Goal: Task Accomplishment & Management: Use online tool/utility

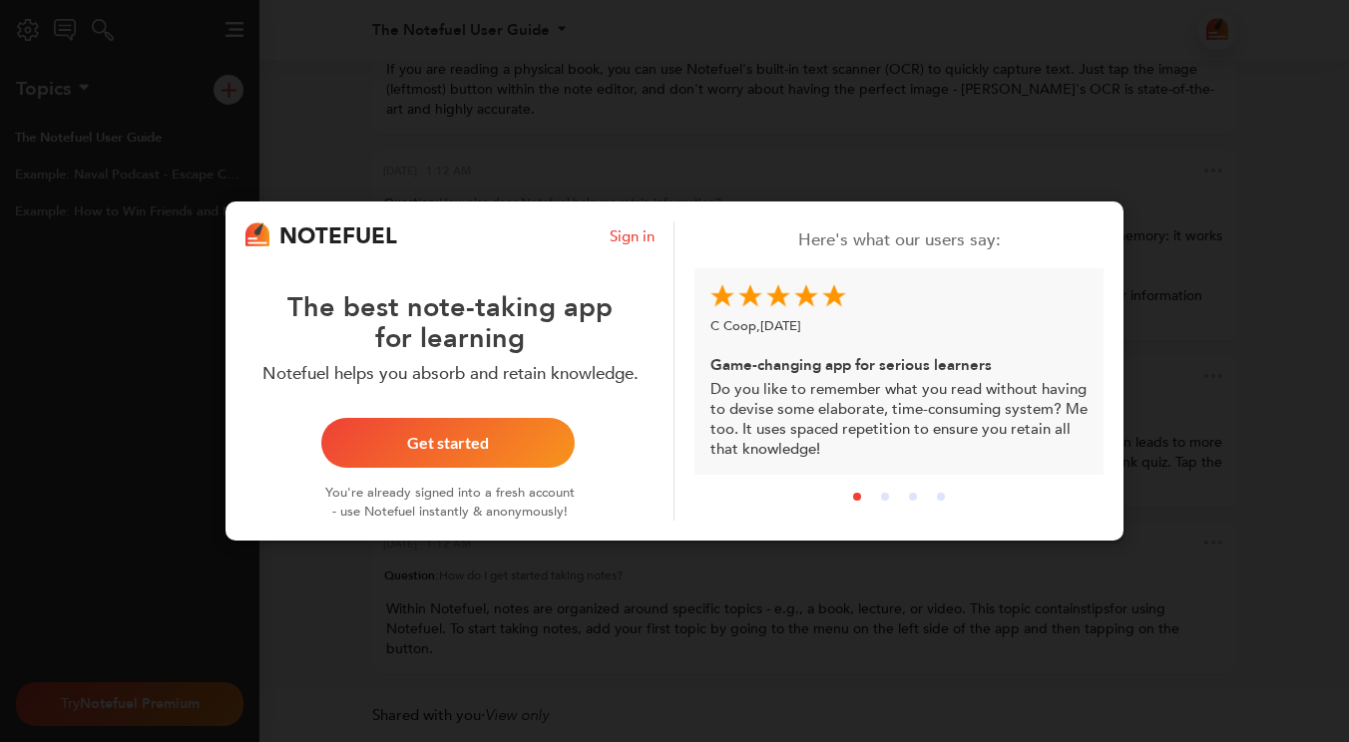
click at [467, 443] on div "Get started" at bounding box center [447, 443] width 205 height 16
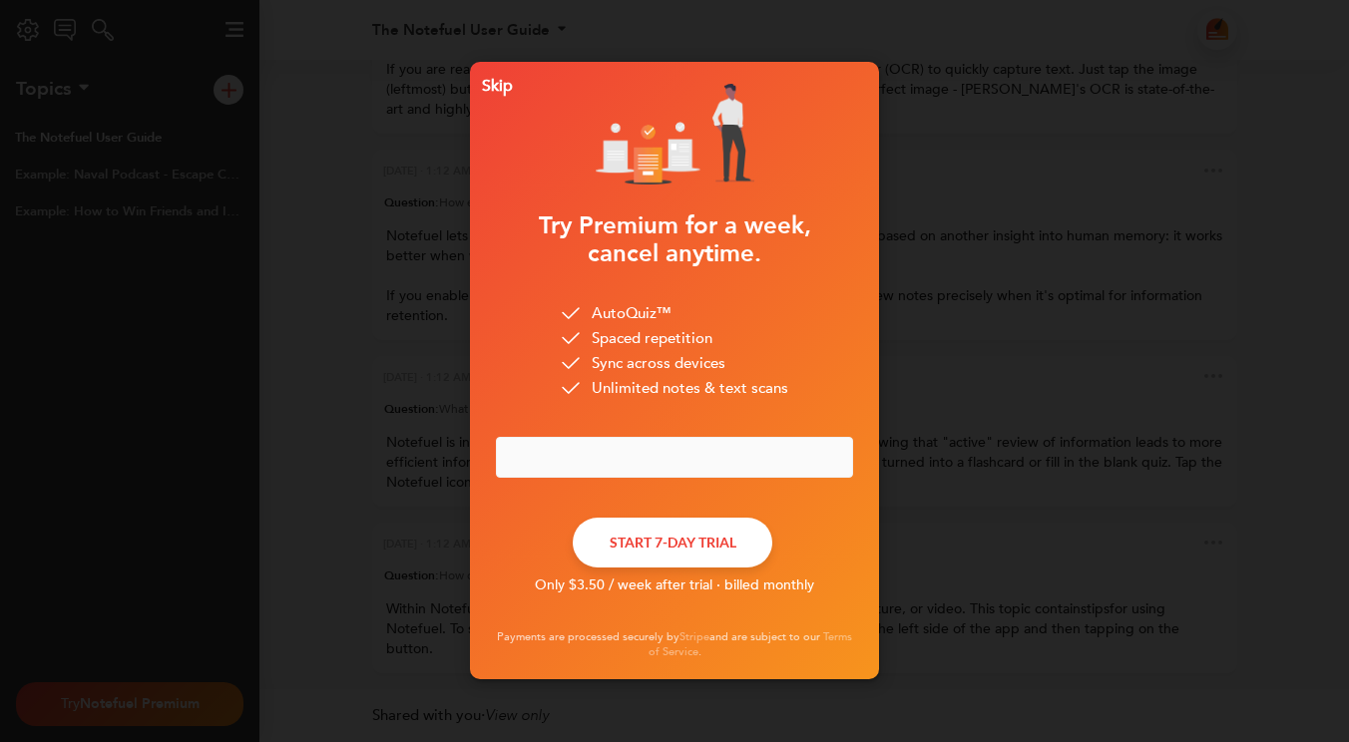
click at [650, 552] on button "START 7-DAY TRIAL" at bounding box center [672, 543] width 199 height 50
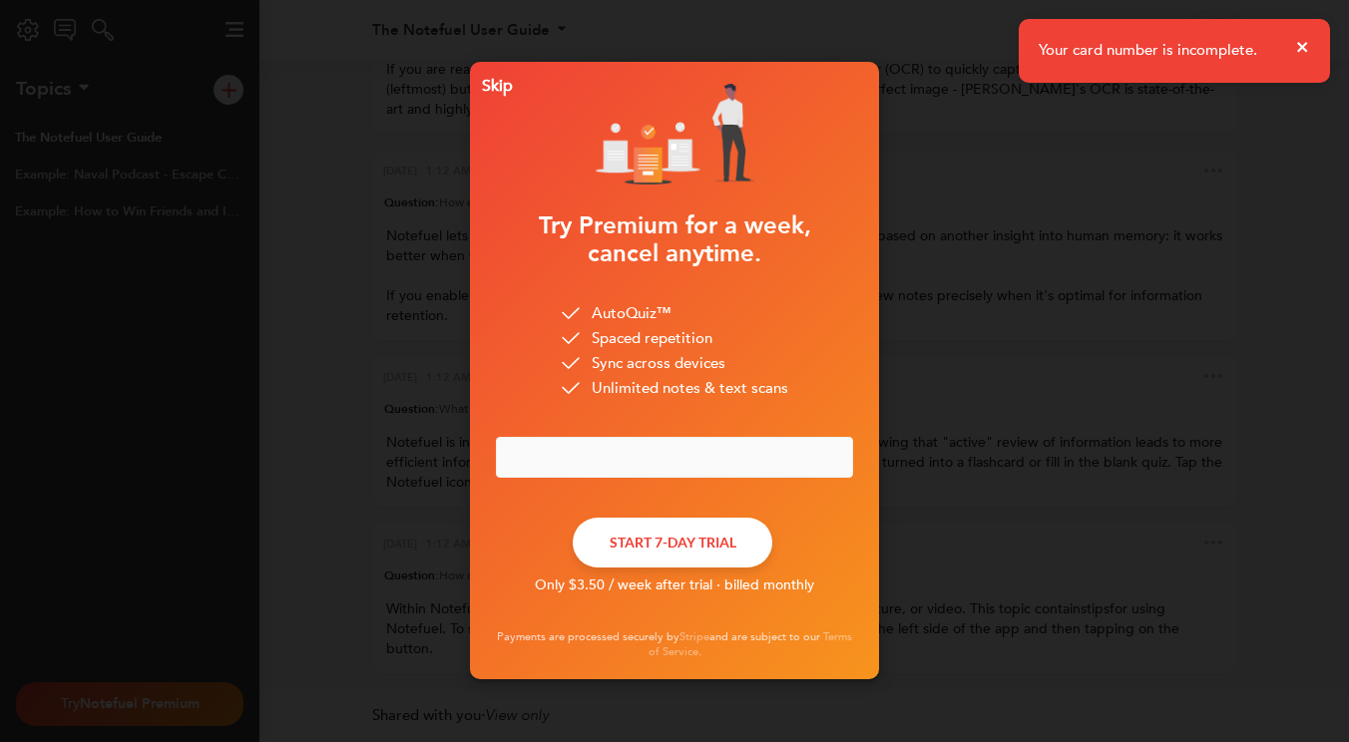
click at [1296, 43] on icon "close" at bounding box center [1303, 47] width 14 height 16
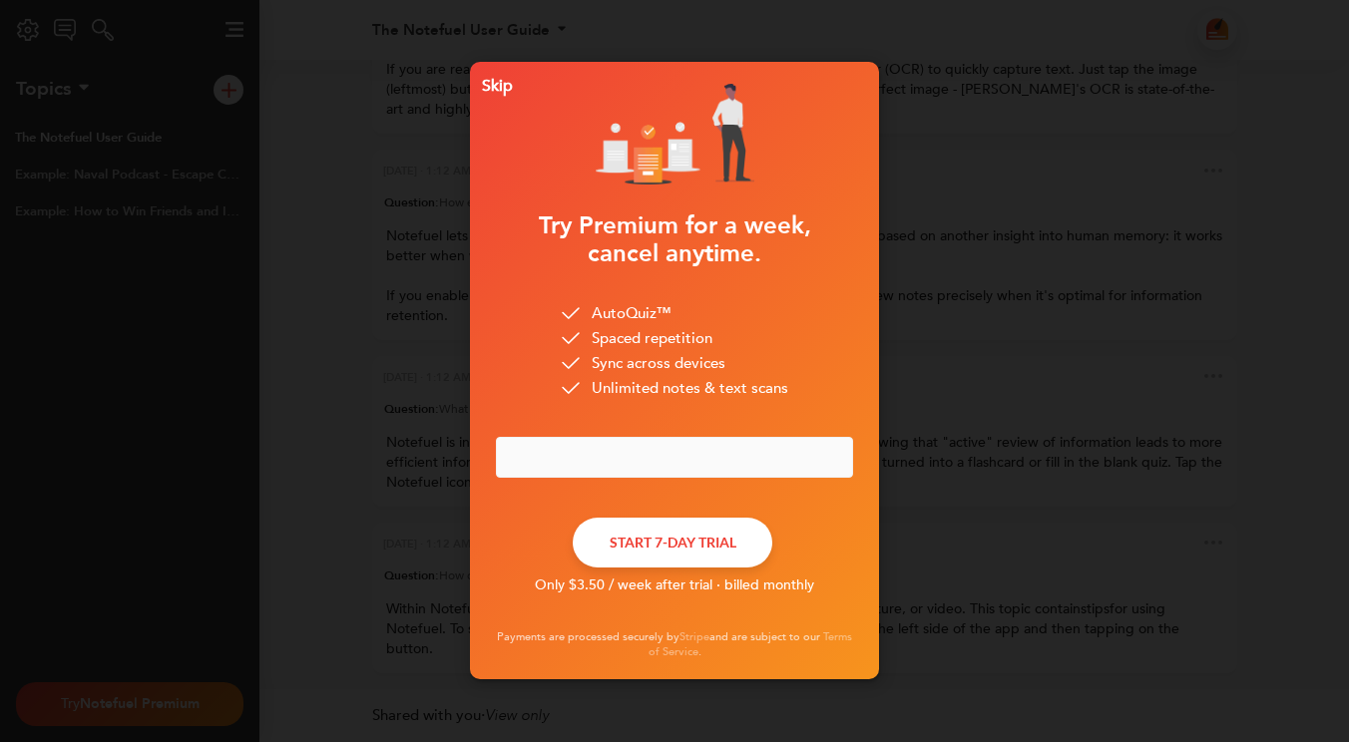
click at [501, 87] on div "Skip" at bounding box center [493, 86] width 39 height 14
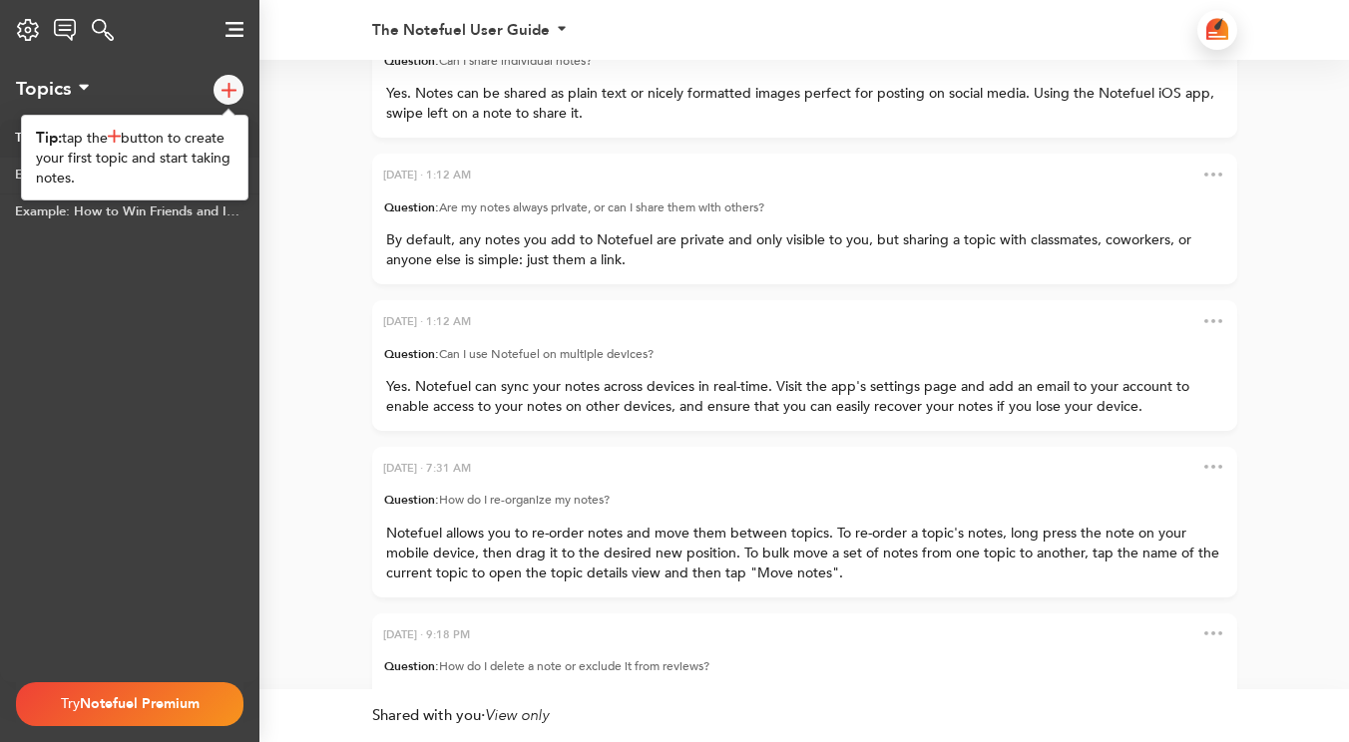
scroll to position [-1403, 0]
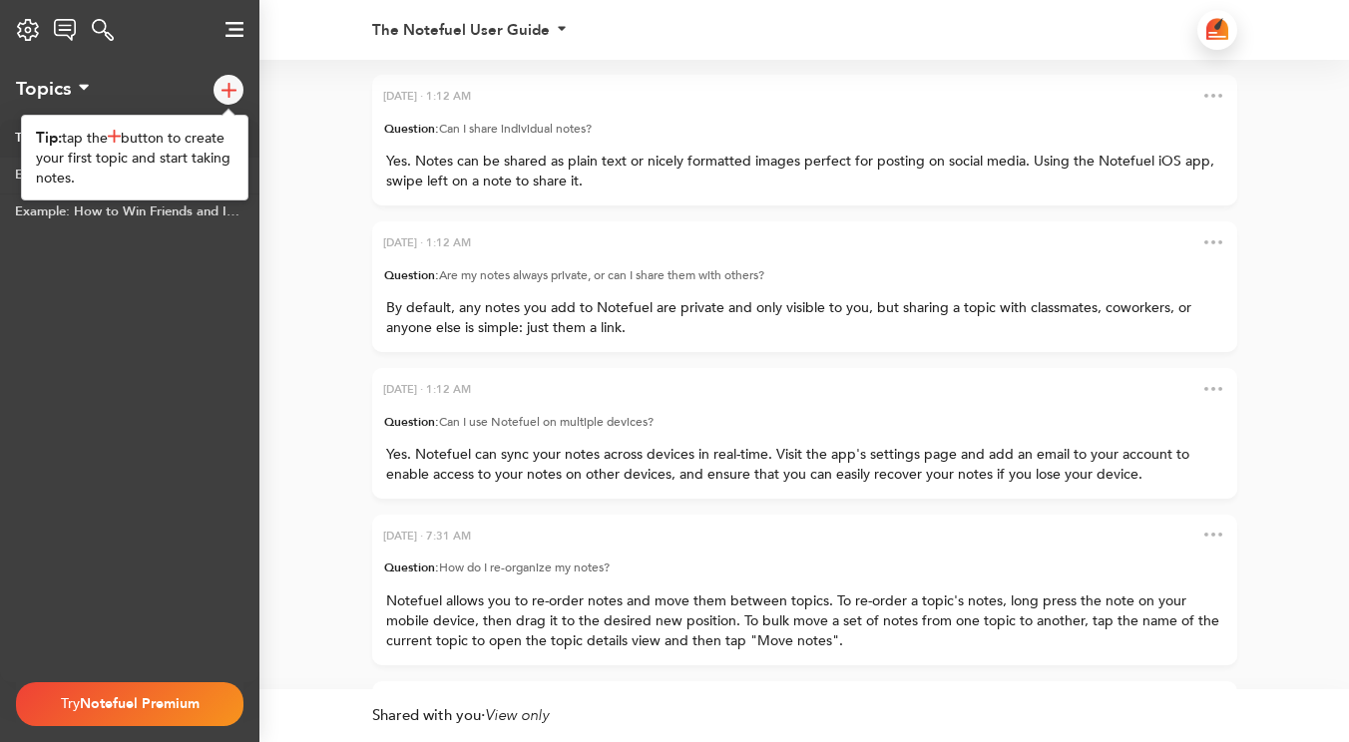
click at [234, 89] on img at bounding box center [228, 90] width 15 height 15
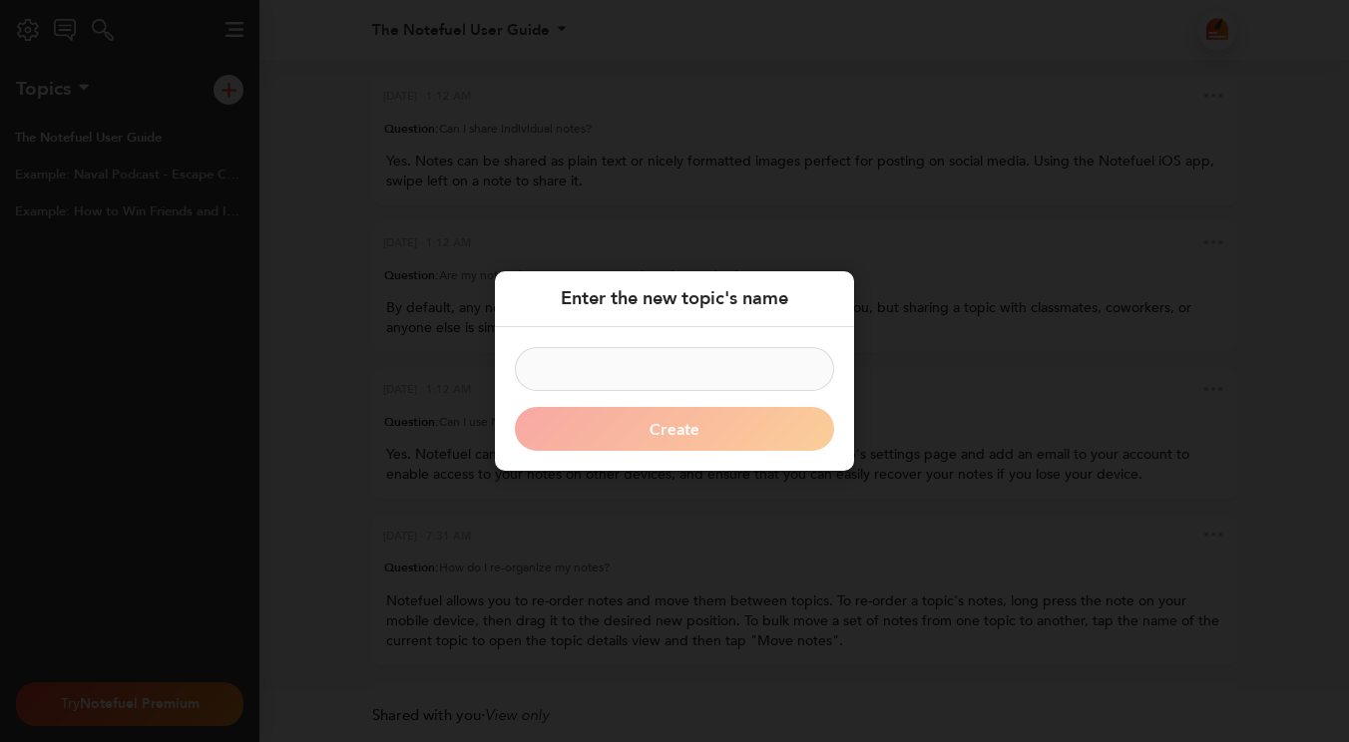
click at [735, 446] on form "Create" at bounding box center [674, 399] width 319 height 104
click at [742, 382] on input at bounding box center [674, 369] width 319 height 44
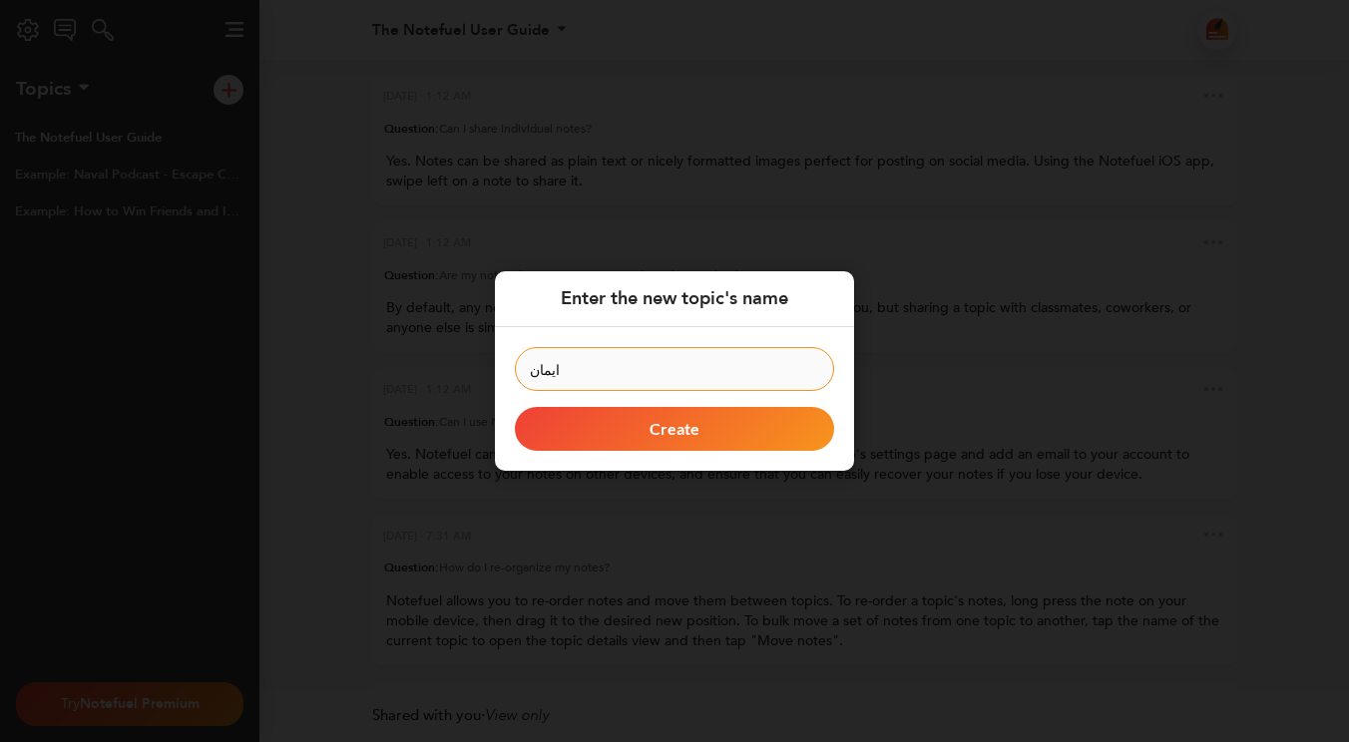
type input "ايمان"
click at [669, 438] on button "Create" at bounding box center [674, 429] width 319 height 44
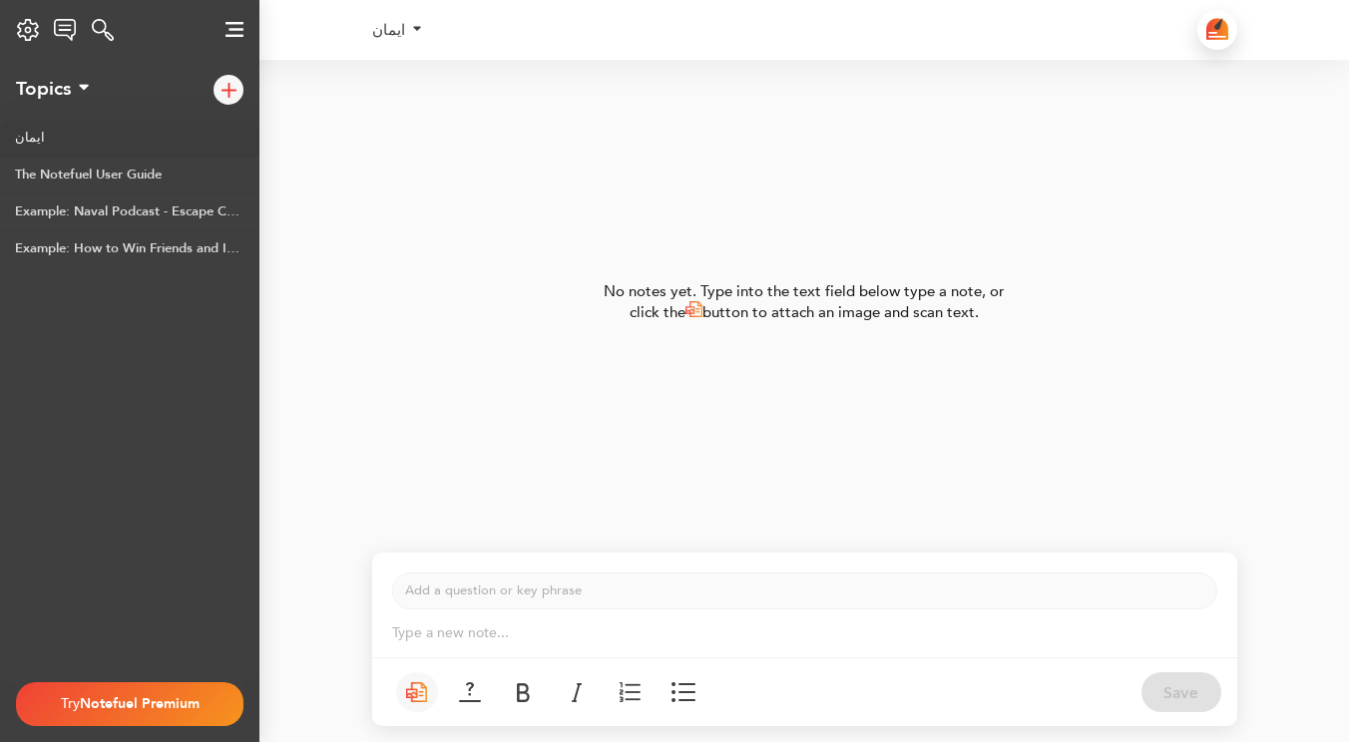
click at [233, 83] on img at bounding box center [228, 90] width 15 height 15
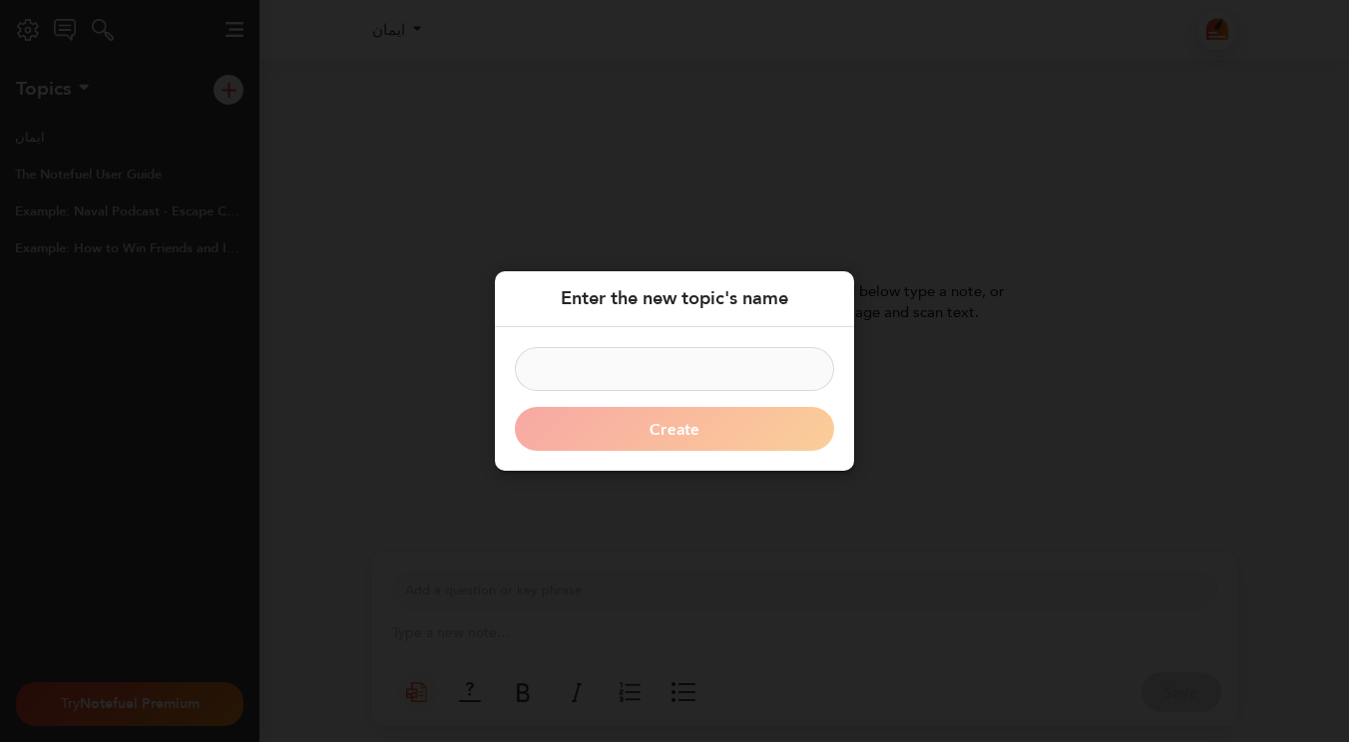
click at [530, 484] on div "Enter the new topic's name Create" at bounding box center [674, 371] width 1349 height 742
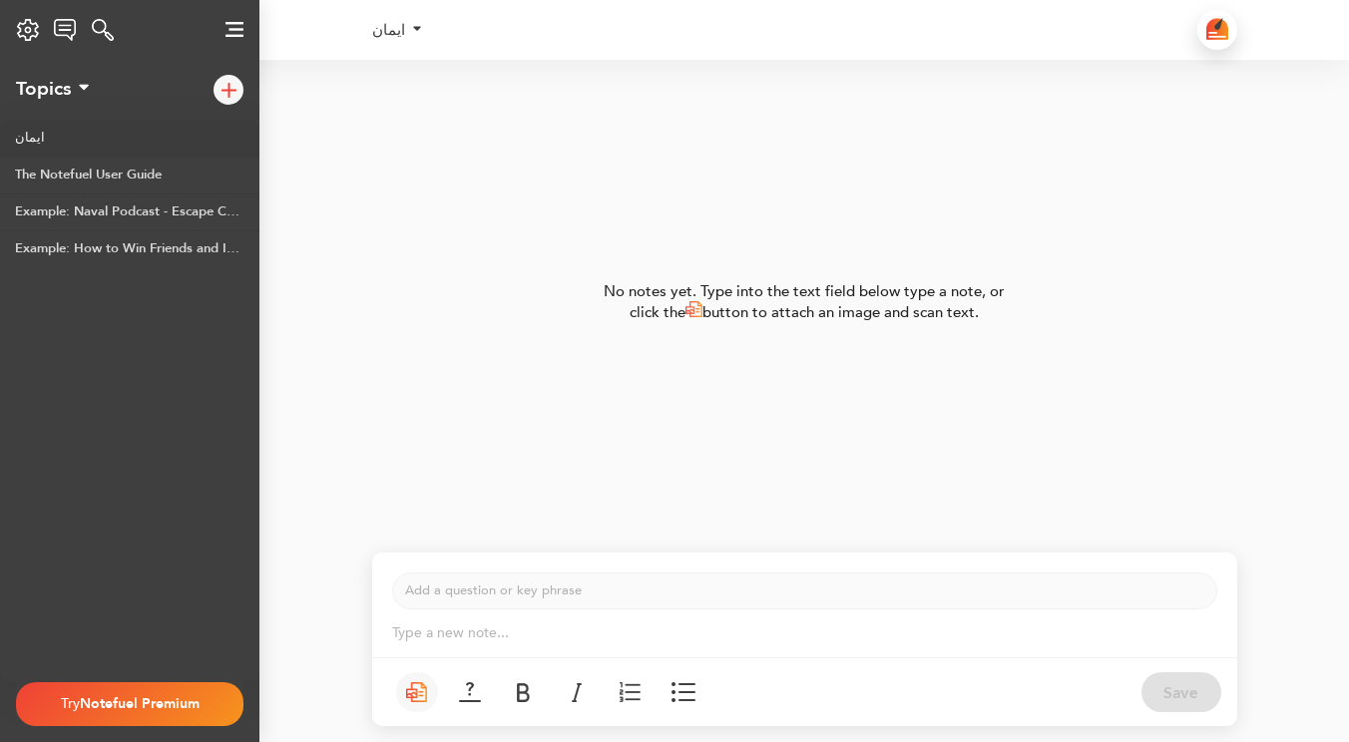
click at [228, 23] on img at bounding box center [234, 29] width 18 height 15
